Goal: Task Accomplishment & Management: Manage account settings

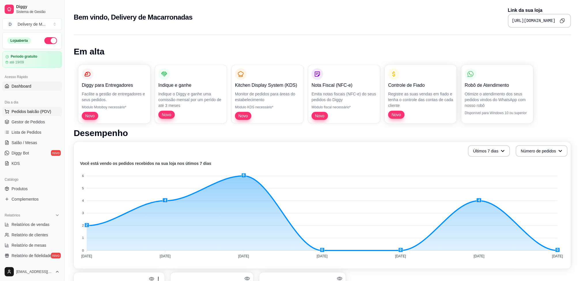
click at [31, 108] on button "Pedidos balcão (PDV)" at bounding box center [32, 111] width 60 height 9
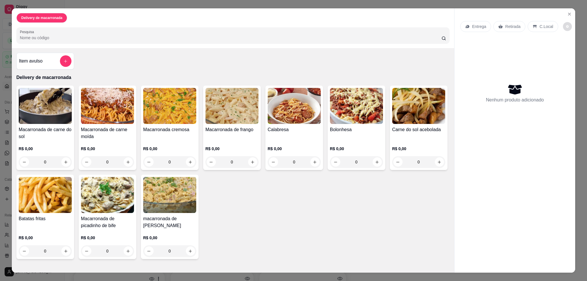
click at [566, 25] on icon "decrease-product-quantity" at bounding box center [567, 26] width 3 height 3
click at [565, 10] on button "Close" at bounding box center [569, 14] width 9 height 9
click at [567, 12] on icon "Close" at bounding box center [569, 14] width 5 height 5
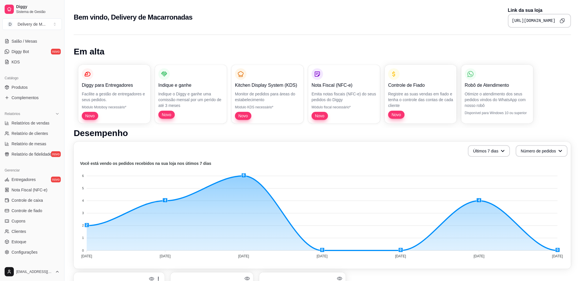
scroll to position [86, 0]
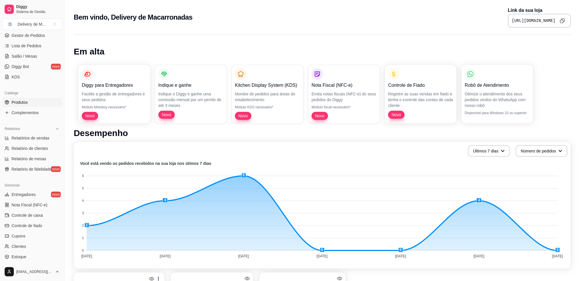
click at [43, 100] on link "Produtos" at bounding box center [32, 102] width 60 height 9
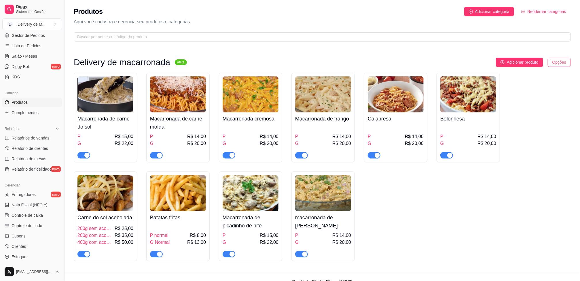
click at [555, 64] on html "Diggy Sistema de Gestão D Delivery de M ... Loja aberta Período gratuito até 19…" at bounding box center [290, 140] width 580 height 281
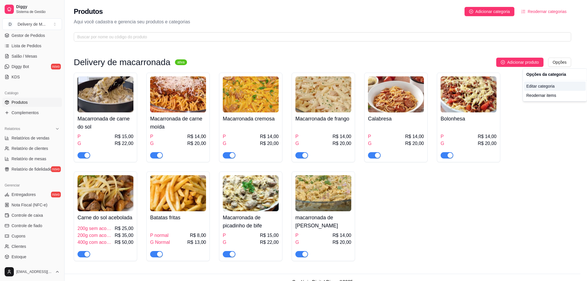
click at [554, 86] on div "Editar categoria" at bounding box center [555, 86] width 62 height 9
click at [560, 63] on html "Diggy Sistema de Gestão D Delivery de M ... Loja aberta Período gratuito até 19…" at bounding box center [293, 140] width 587 height 281
click at [538, 11] on html "Diggy Sistema de Gestão D Delivery de M ... Loja aberta Período gratuito até 19…" at bounding box center [293, 140] width 587 height 281
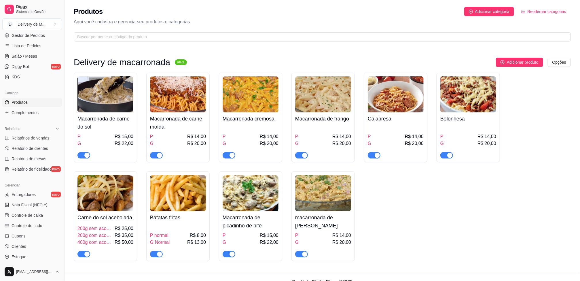
click at [538, 11] on span "Reodernar categorias" at bounding box center [547, 11] width 39 height 6
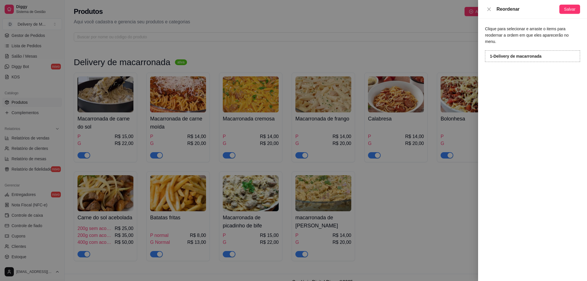
click at [452, 183] on div at bounding box center [293, 140] width 587 height 281
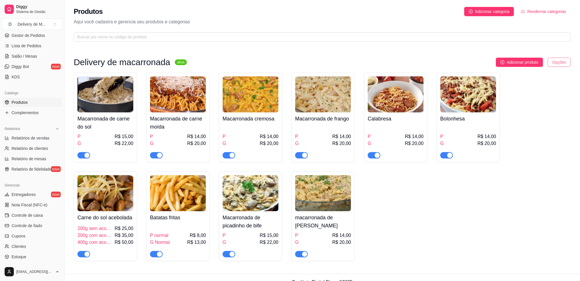
click at [560, 66] on html "Diggy Sistema de Gestão D Delivery de M ... Loja aberta Período gratuito até 19…" at bounding box center [290, 140] width 580 height 281
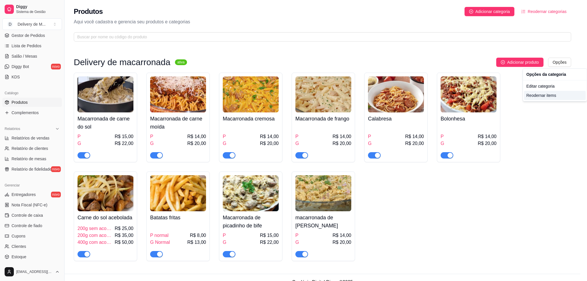
click at [553, 96] on div "Reodernar items" at bounding box center [555, 95] width 62 height 9
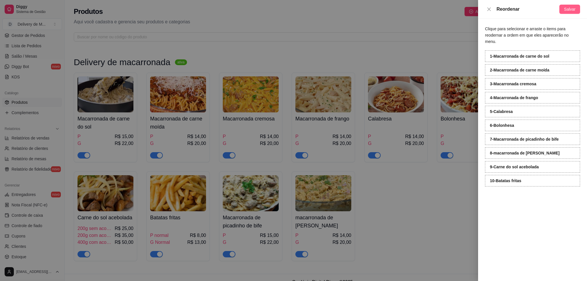
click at [572, 12] on span "Salvar" at bounding box center [570, 9] width 12 height 6
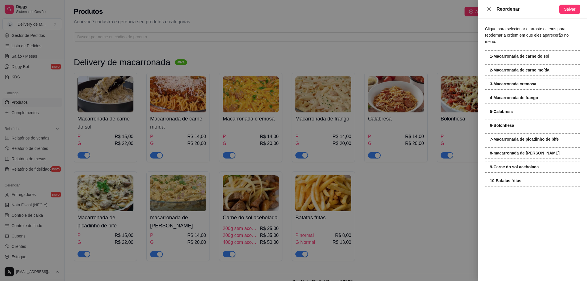
click at [489, 9] on icon "close" at bounding box center [488, 8] width 3 height 3
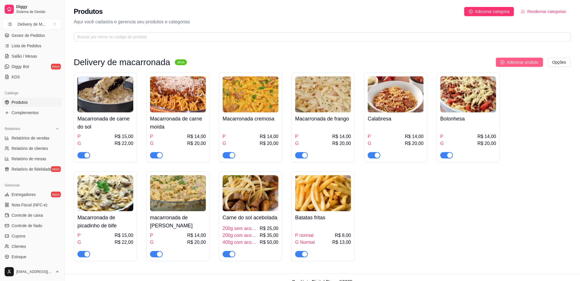
click at [538, 63] on span "Adicionar produto" at bounding box center [523, 62] width 32 height 6
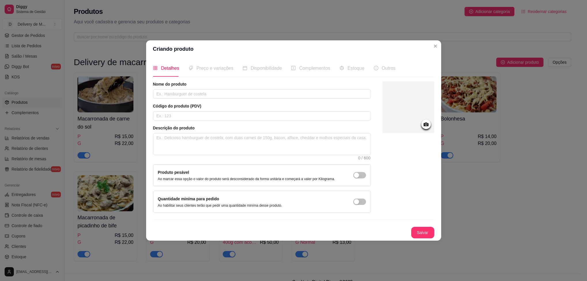
click at [424, 126] on icon at bounding box center [426, 124] width 7 height 7
click at [428, 123] on icon at bounding box center [425, 124] width 5 height 4
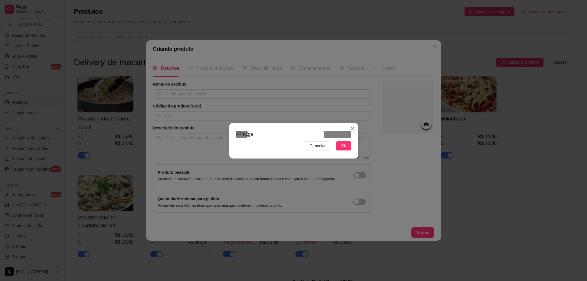
click at [273, 146] on div "Use the arrow keys to move the crop selection area" at bounding box center [285, 169] width 77 height 77
click at [294, 148] on div "Use the arrow keys to move the crop selection area" at bounding box center [288, 169] width 77 height 77
click at [340, 150] on button "OK" at bounding box center [343, 145] width 15 height 9
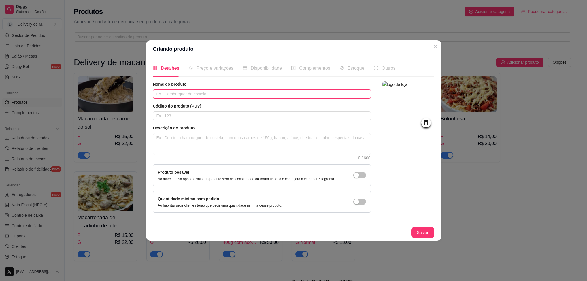
click at [202, 93] on input "text" at bounding box center [262, 93] width 218 height 9
type input "macarronada de camarão"
click at [190, 115] on input "text" at bounding box center [262, 115] width 218 height 9
click at [201, 135] on textarea at bounding box center [261, 143] width 217 height 21
type textarea "m"
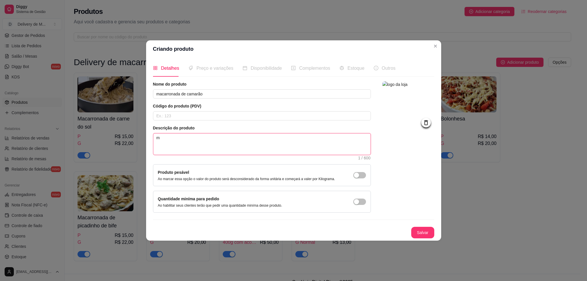
type textarea "mo"
type textarea "mol"
type textarea "molh"
type textarea "molho"
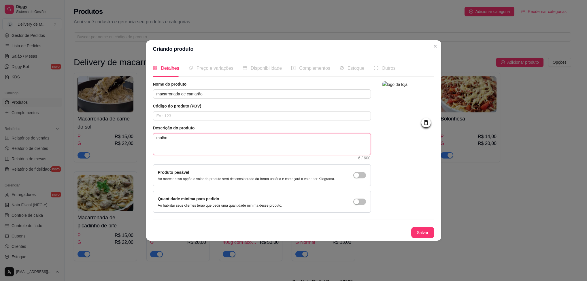
type textarea "molho b"
type textarea "molho br"
type textarea "molho bra"
type textarea "molho bran"
type textarea "molho branc"
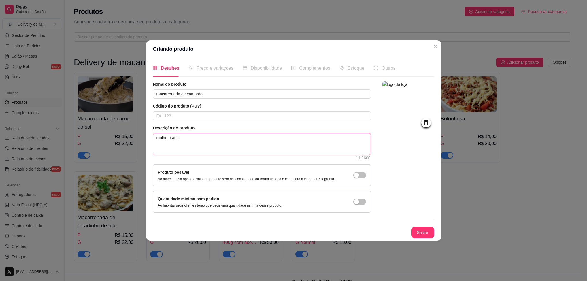
type textarea "molho branco"
type textarea "molho branco c"
type textarea "molho branco co"
type textarea "molho branco com"
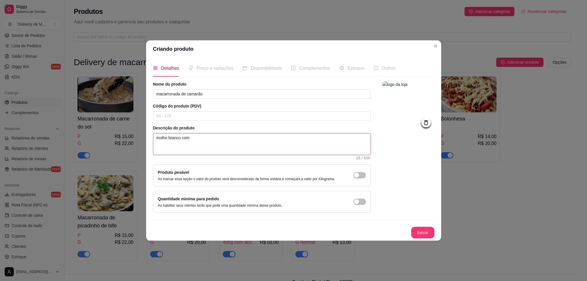
type textarea "molho branco com"
type textarea "molho branco com f"
type textarea "molho branco com fi"
type textarea "molho branco com fin"
type textarea "molho branco com fina"
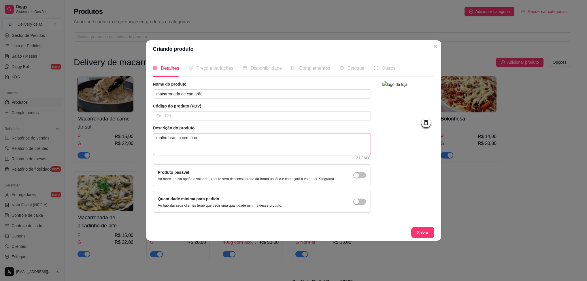
type textarea "molho branco com final"
type textarea "molho branco com finali"
type textarea "molho branco com finaliz"
type textarea "molho branco com finaliza"
type textarea "molho branco com finalizaç"
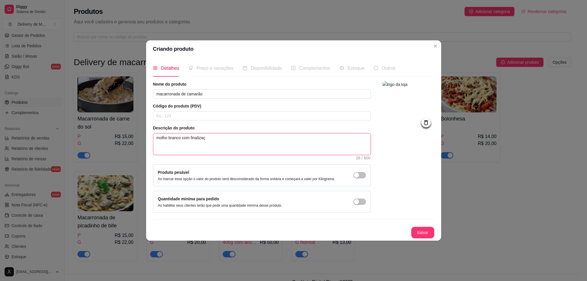
type textarea "molho branco com finalizaçã"
type textarea "molho branco com finalização"
click at [190, 136] on textarea "molho branco com finalização" at bounding box center [261, 143] width 217 height 21
drag, startPoint x: 222, startPoint y: 137, endPoint x: 190, endPoint y: 144, distance: 32.8
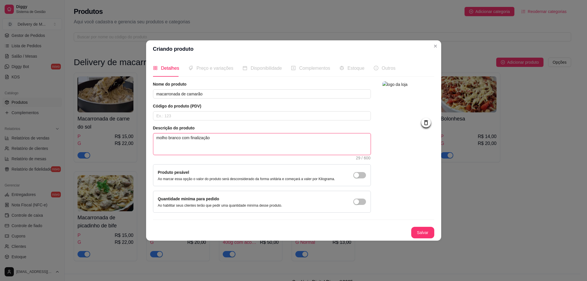
click at [190, 144] on textarea "molho branco com finalização" at bounding box center [261, 143] width 217 height 21
type textarea "molho branco com"
type textarea "molho branco com q"
type textarea "molho branco com qu"
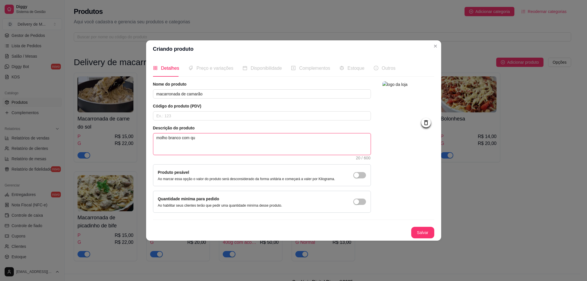
type textarea "molho branco com que"
type textarea "molho branco com quei"
type textarea "molho branco com queij"
type textarea "molho branco com queijo"
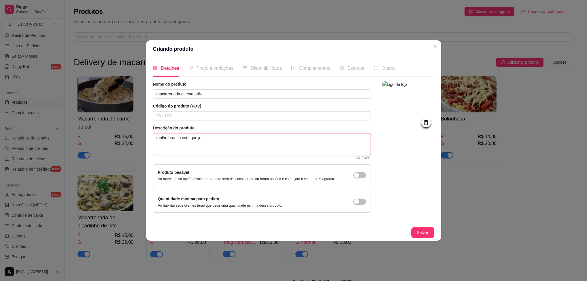
type textarea "molho branco com queijo p"
type textarea "molho branco com queijo po"
type textarea "molho branco com queijo por"
type textarea "molho branco com queijo por c"
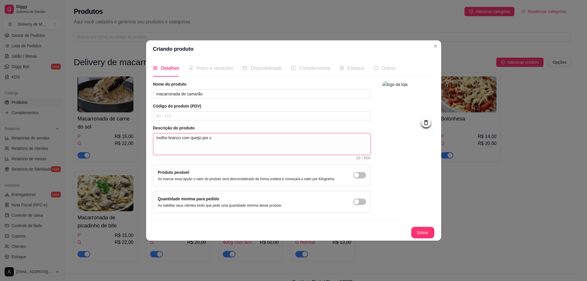
type textarea "molho branco com queijo por ci"
type textarea "molho branco com queijo por cim"
type textarea "molho branco com queijo por cima"
type textarea "molho branco com queijo por cima."
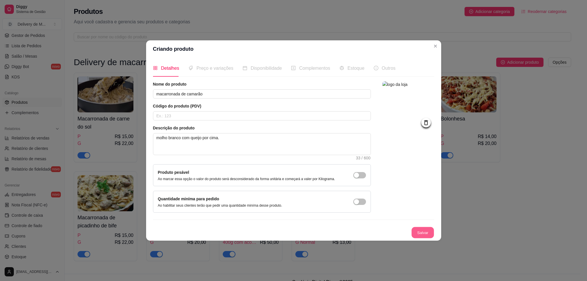
click at [422, 230] on button "Salvar" at bounding box center [423, 232] width 22 height 11
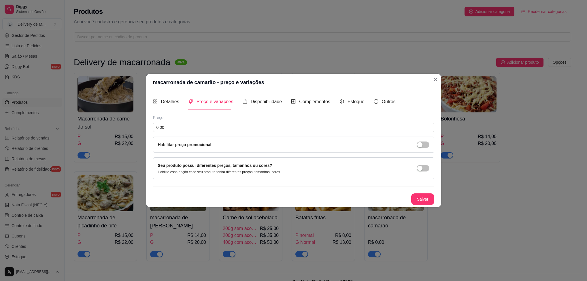
click at [320, 163] on div "Seu produto possui diferentes preços, tamanhos ou cores? Habilite essa opção ca…" at bounding box center [293, 168] width 271 height 12
click at [433, 166] on div "Seu produto possui diferentes preços, tamanhos ou cores? Habilite essa opção ca…" at bounding box center [293, 168] width 281 height 22
click at [427, 166] on span "button" at bounding box center [423, 168] width 13 height 6
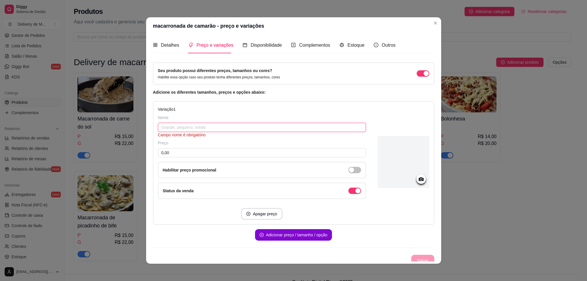
click at [200, 125] on input "text" at bounding box center [262, 127] width 208 height 9
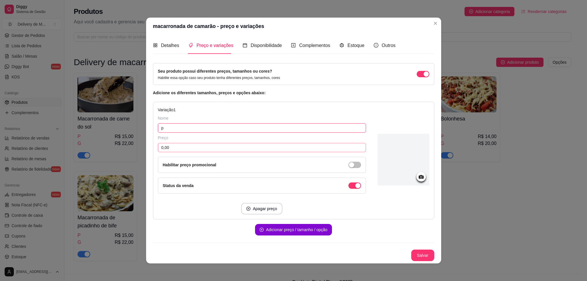
type input "p"
click at [191, 149] on input "0,00" at bounding box center [262, 147] width 208 height 9
type input "16,00"
click at [277, 229] on button "Adicionar preço / tamanho / opção" at bounding box center [293, 230] width 77 height 12
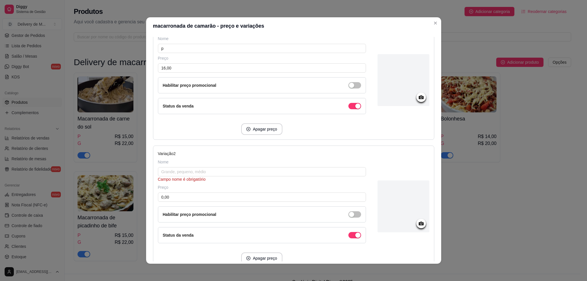
scroll to position [87, 0]
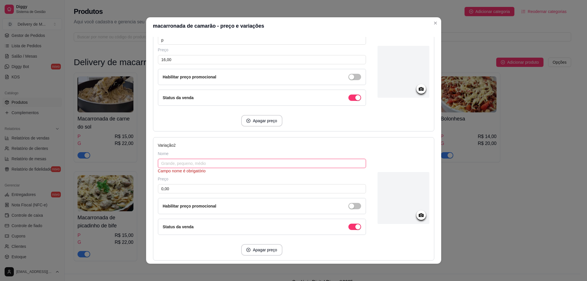
click at [184, 165] on input "text" at bounding box center [262, 163] width 208 height 9
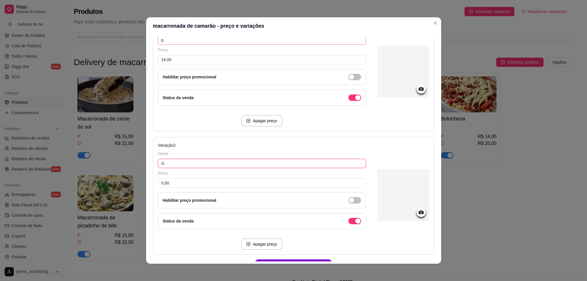
type input "G"
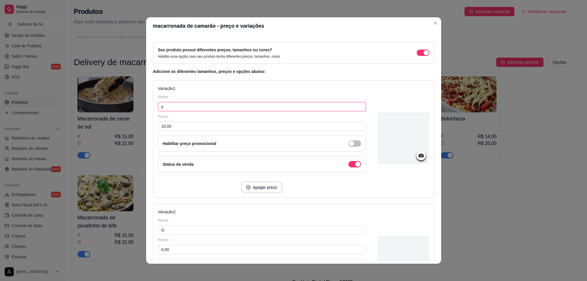
drag, startPoint x: 166, startPoint y: 39, endPoint x: 150, endPoint y: 41, distance: 15.9
click at [153, 41] on div "Detalhes Preço e variações Disponibilidade Complementos Estoque Outros Nome do …" at bounding box center [293, 149] width 281 height 225
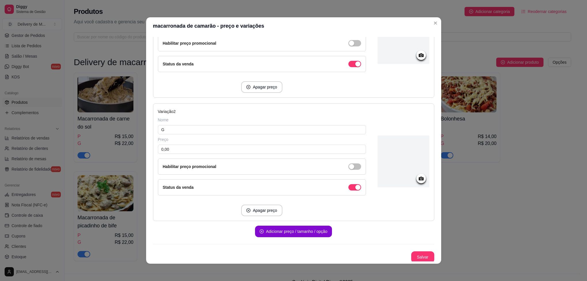
scroll to position [125, 0]
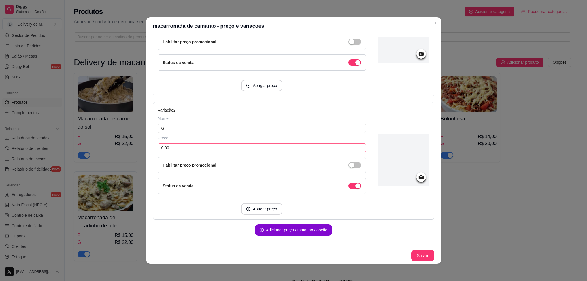
type input "P"
click at [175, 146] on input "0,00" at bounding box center [262, 147] width 208 height 9
type input "24,00"
click at [416, 258] on button "Salvar" at bounding box center [422, 256] width 23 height 12
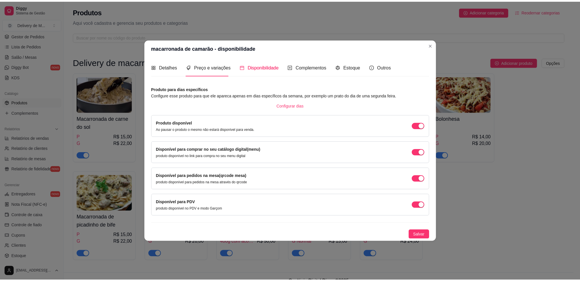
scroll to position [0, 0]
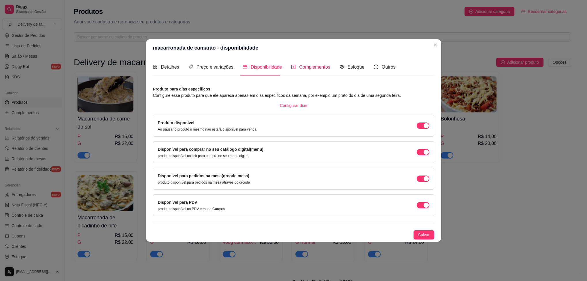
click at [296, 67] on div "Complementos" at bounding box center [310, 66] width 39 height 7
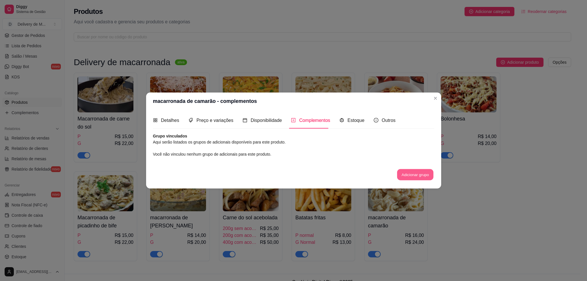
click at [420, 176] on button "Adicionar grupo" at bounding box center [415, 174] width 36 height 11
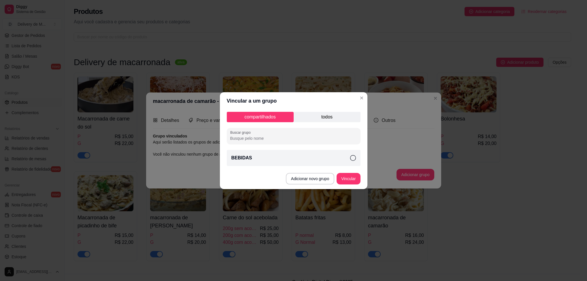
click at [355, 158] on icon at bounding box center [353, 158] width 6 height 6
click at [355, 177] on button "Vincular" at bounding box center [349, 179] width 24 height 12
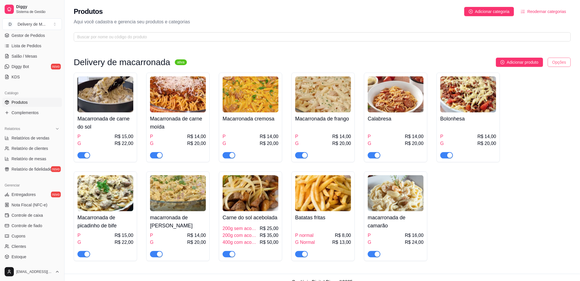
click at [561, 64] on html "Diggy Sistema de Gestão D Delivery de M ... Loja aberta Período gratuito até 19…" at bounding box center [290, 140] width 580 height 281
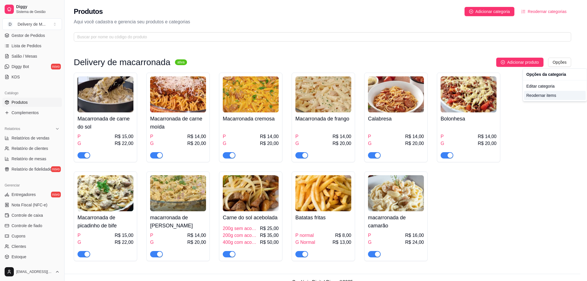
click at [552, 96] on div "Reodernar items" at bounding box center [555, 95] width 62 height 9
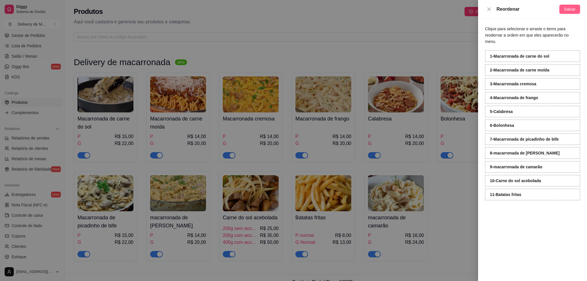
click at [570, 7] on span "Salvar" at bounding box center [570, 9] width 12 height 6
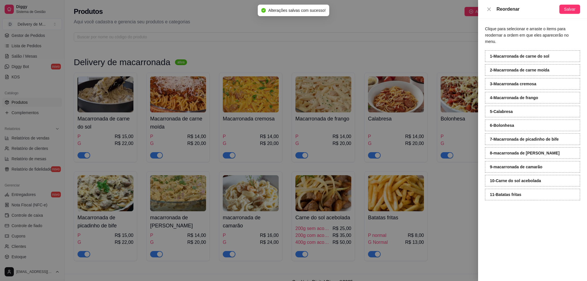
drag, startPoint x: 438, startPoint y: 204, endPoint x: 435, endPoint y: 143, distance: 61.7
click at [438, 190] on div at bounding box center [293, 140] width 587 height 281
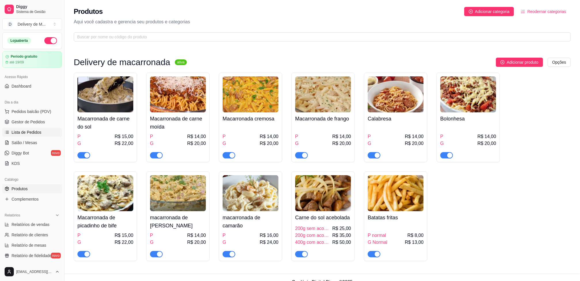
click at [35, 131] on span "Lista de Pedidos" at bounding box center [27, 132] width 30 height 6
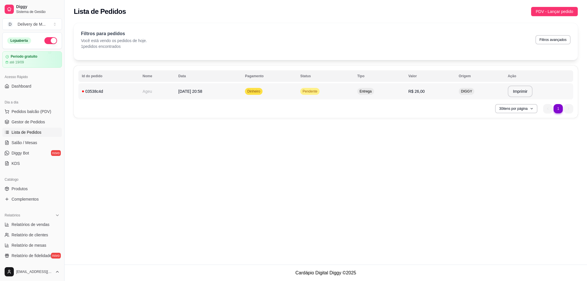
click at [189, 98] on td "[DATE] 20:58" at bounding box center [208, 91] width 67 height 16
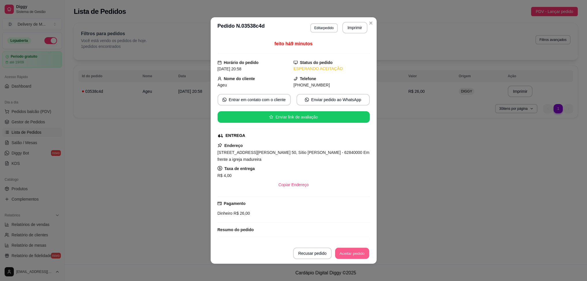
click at [353, 257] on button "Aceitar pedido" at bounding box center [352, 253] width 34 height 11
click at [349, 252] on button "Mover para preparo" at bounding box center [347, 253] width 43 height 11
click at [346, 256] on button "Mover para entrega" at bounding box center [347, 253] width 43 height 11
click at [348, 256] on button "Mover para finalizado" at bounding box center [346, 254] width 48 height 12
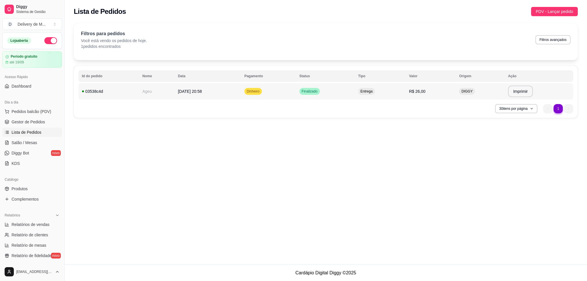
click at [323, 99] on td "Finalizado" at bounding box center [325, 91] width 59 height 16
click at [36, 222] on span "Relatórios de vendas" at bounding box center [31, 225] width 38 height 6
select select "ALL"
select select "0"
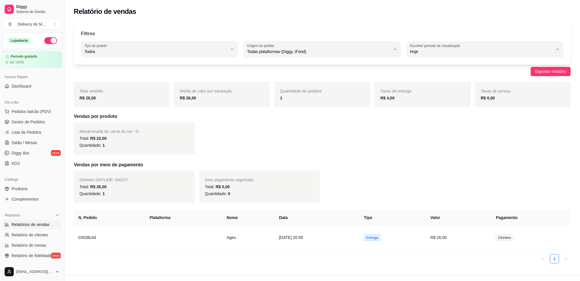
scroll to position [11, 0]
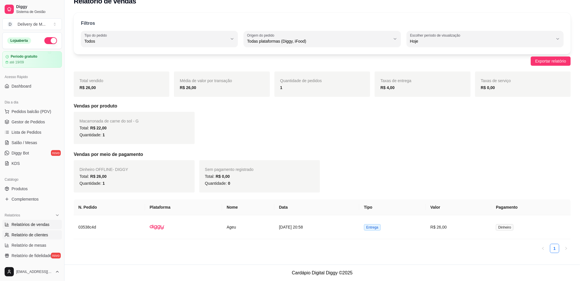
click at [27, 239] on link "Relatório de clientes" at bounding box center [32, 234] width 60 height 9
select select "30"
select select "HIGHEST_TOTAL_SPENT_WITH_ORDERS"
